Goal: Entertainment & Leisure: Consume media (video, audio)

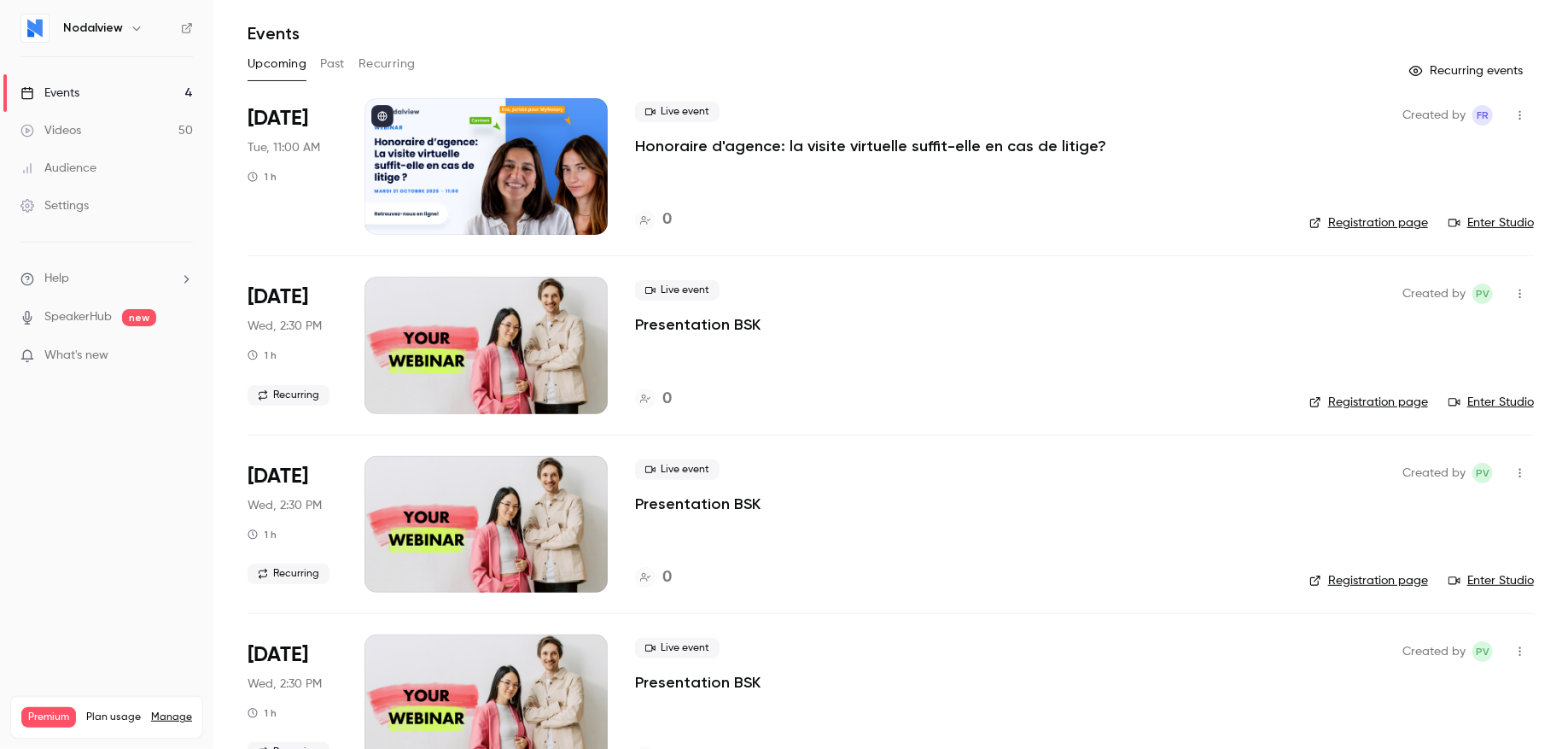
scroll to position [100, 0]
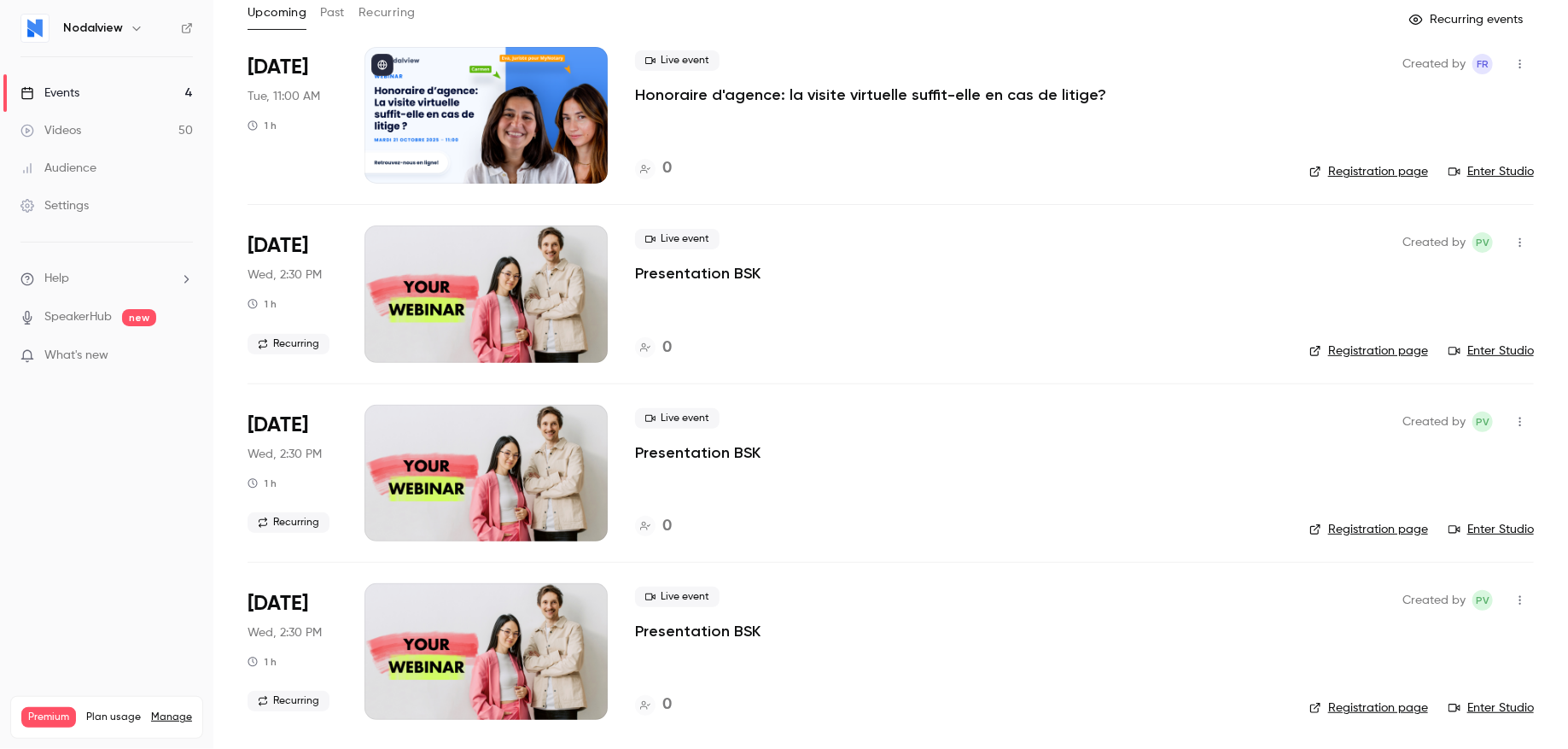
click at [107, 141] on link "Videos 50" at bounding box center [107, 131] width 214 height 38
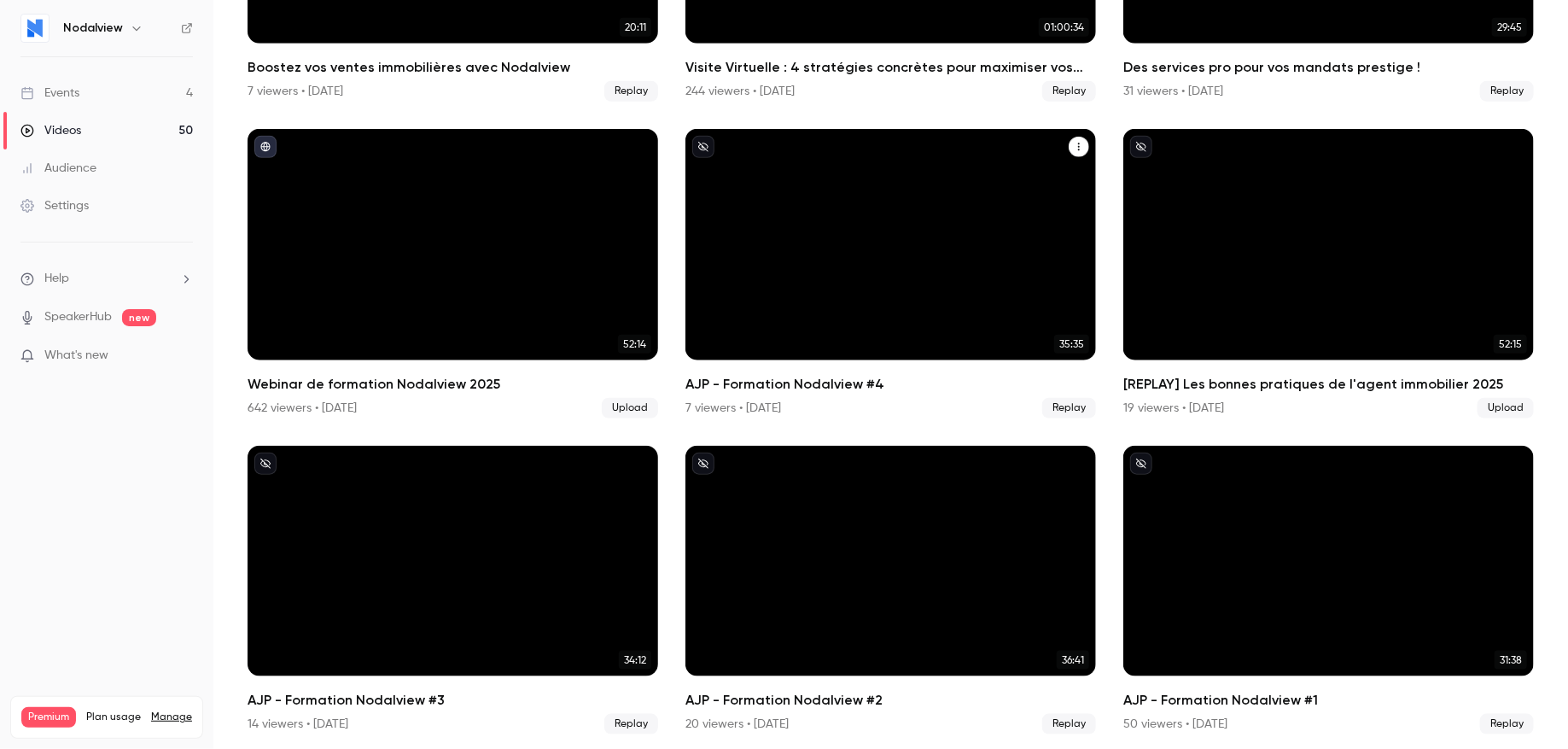
scroll to position [653, 0]
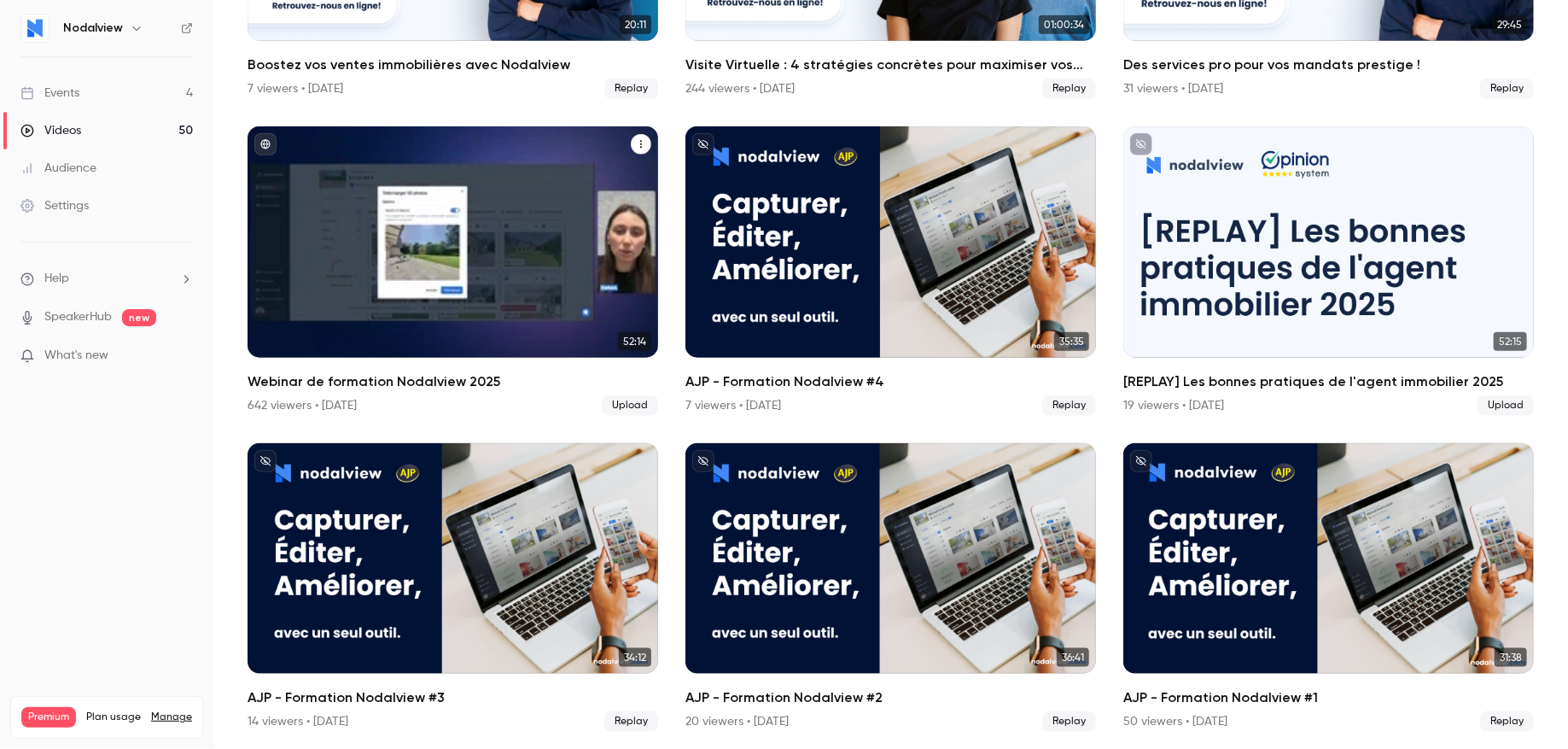
click at [344, 375] on h2 "Webinar de formation Nodalview 2025" at bounding box center [452, 381] width 410 height 21
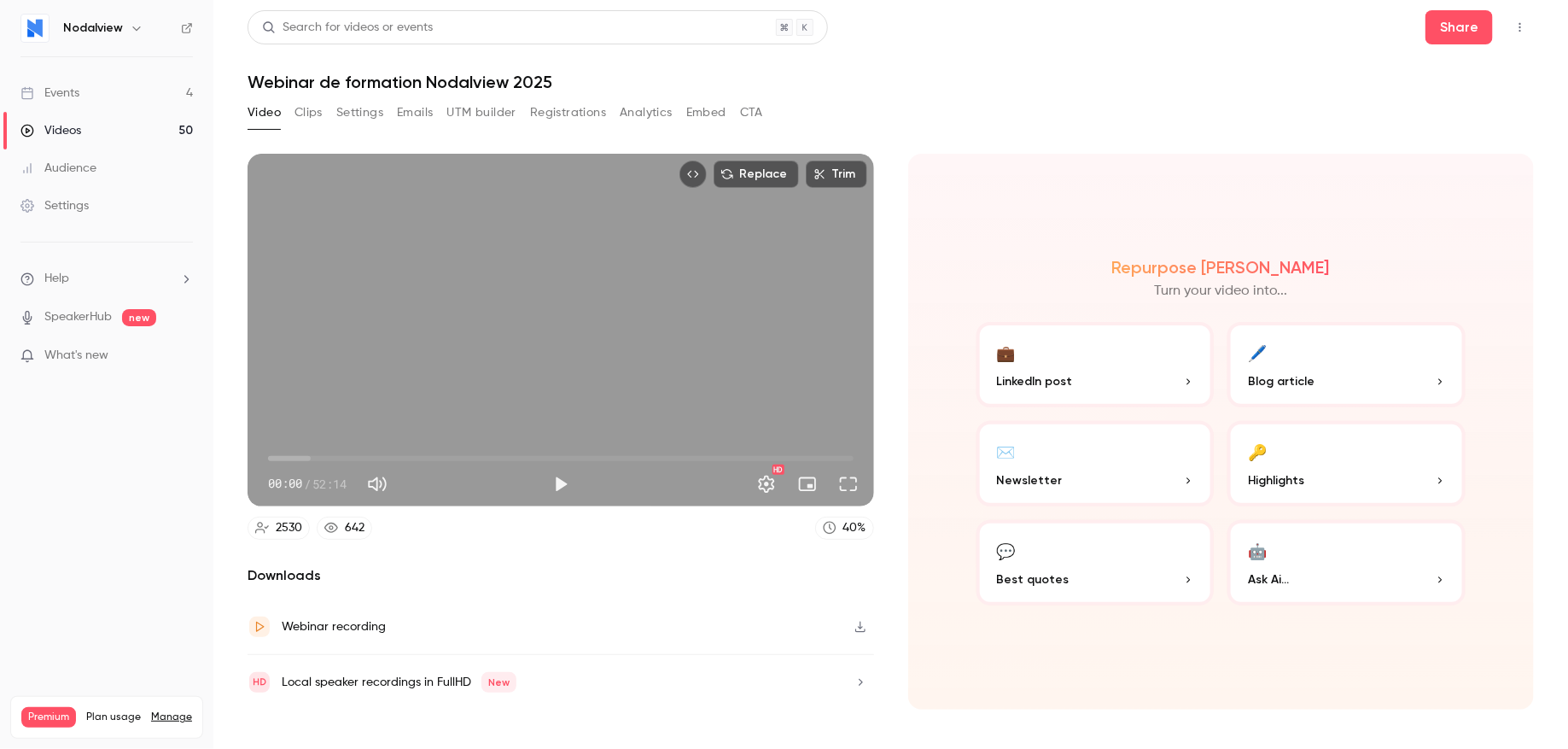
click at [108, 90] on link "Events 4" at bounding box center [107, 93] width 214 height 38
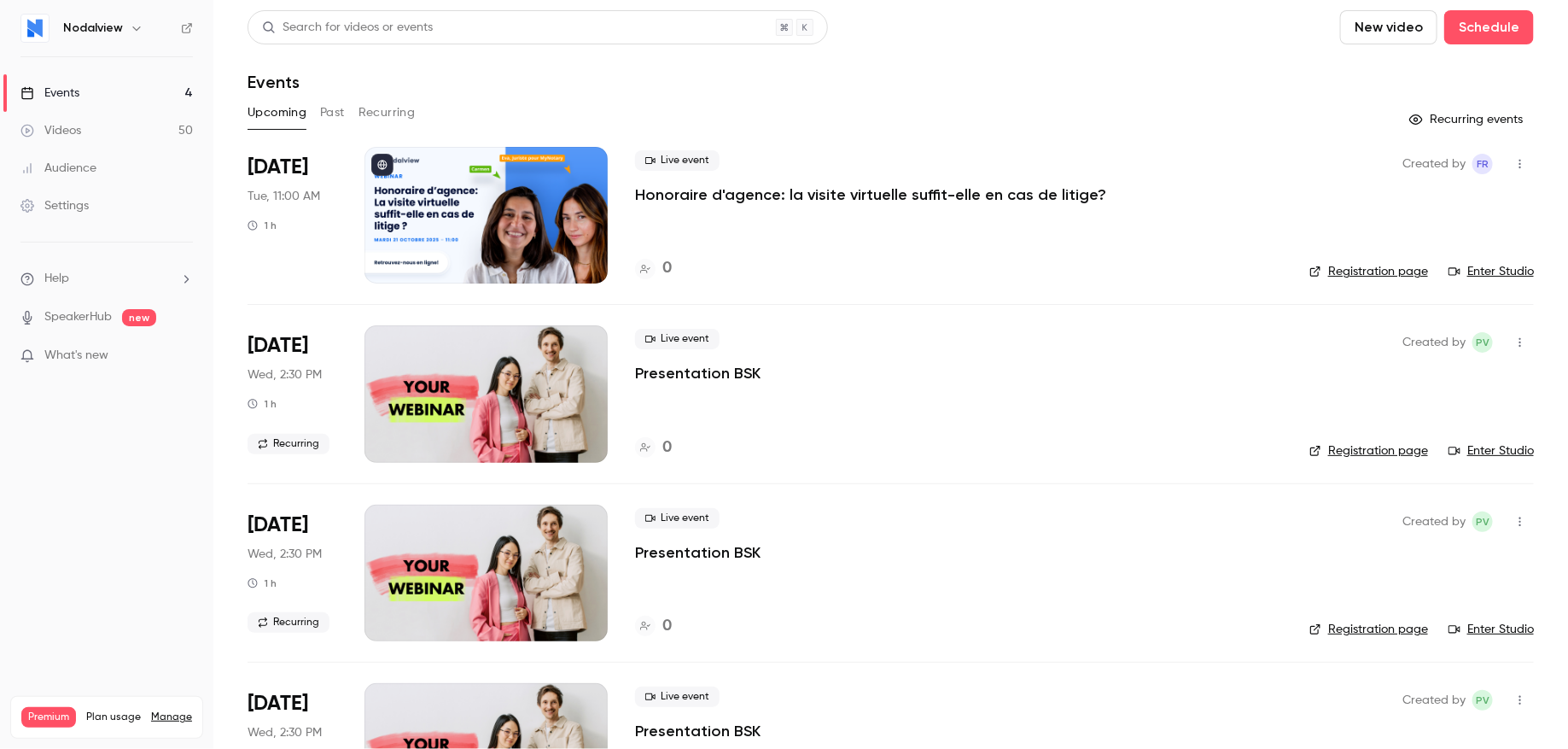
click at [81, 142] on link "Videos 50" at bounding box center [107, 131] width 214 height 38
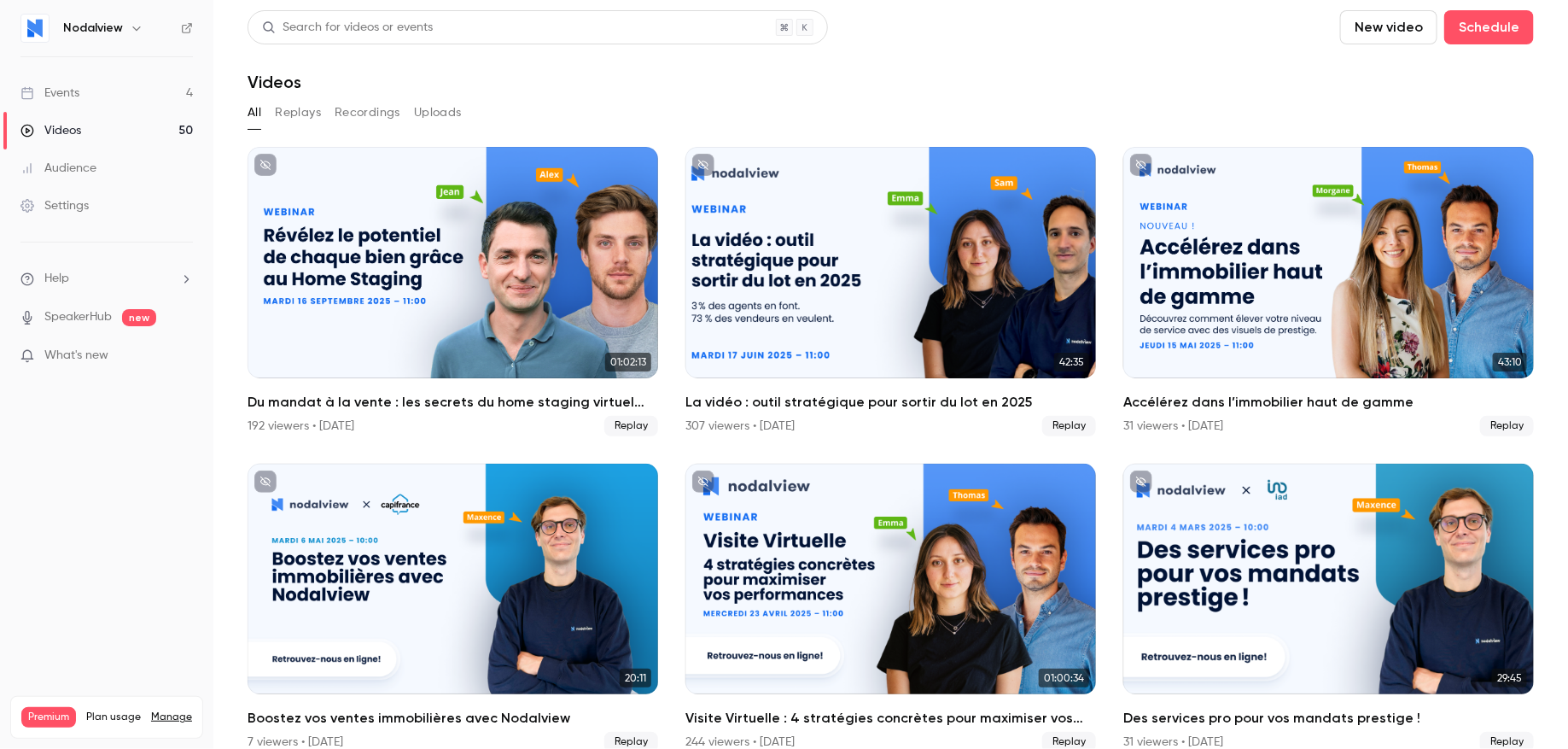
click at [192, 22] on icon at bounding box center [187, 28] width 12 height 12
